Goal: Submit feedback/report problem: Submit feedback/report problem

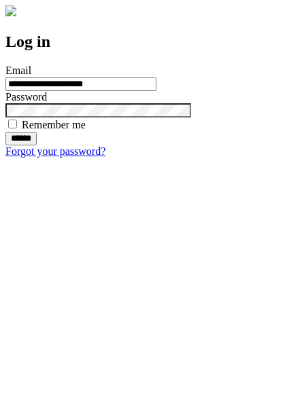
type input "**********"
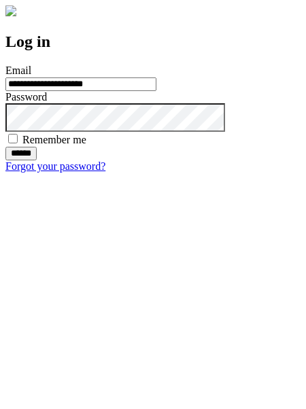
click at [37, 160] on input "******" at bounding box center [20, 154] width 31 height 14
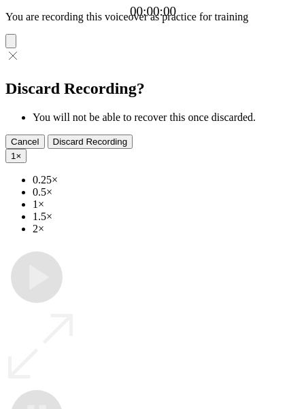
type input "**********"
